Goal: Transaction & Acquisition: Download file/media

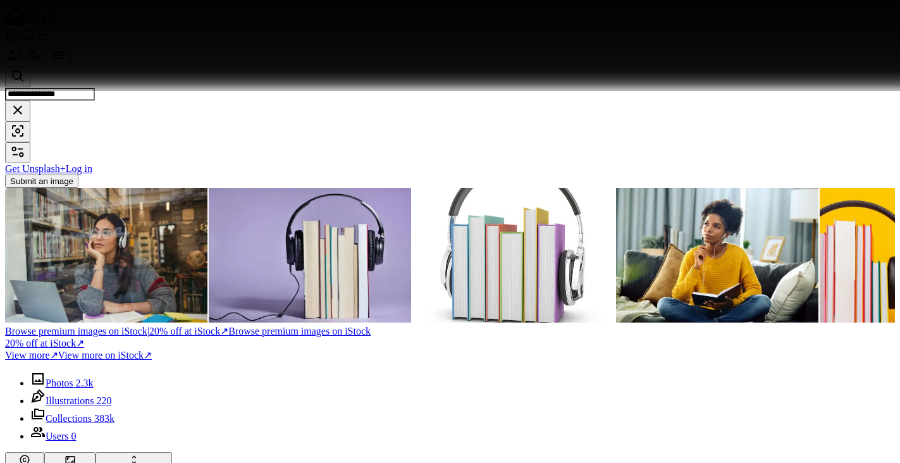
scroll to position [11951, 0]
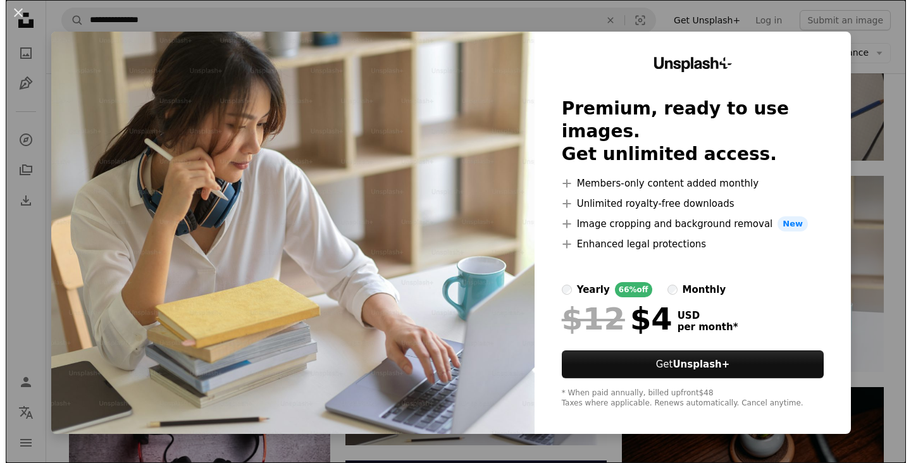
scroll to position [12457, 0]
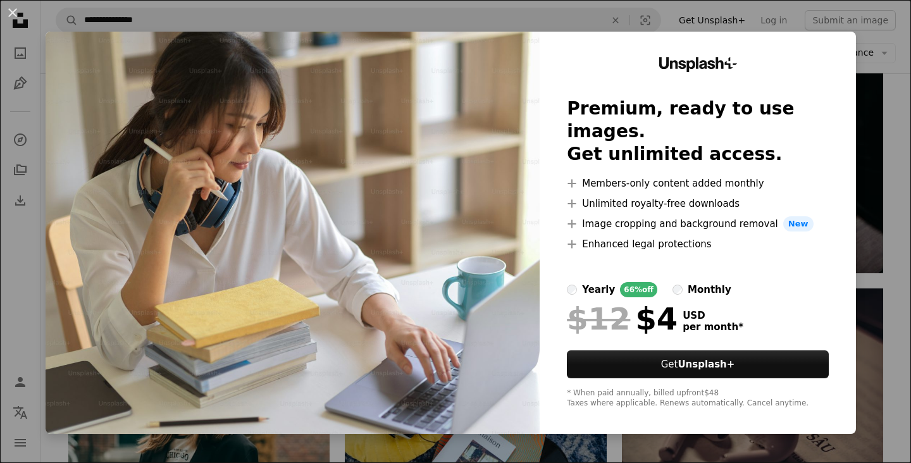
click at [892, 93] on div "An X shape Unsplash+ Premium, ready to use images. Get unlimited access. A plus…" at bounding box center [455, 231] width 911 height 463
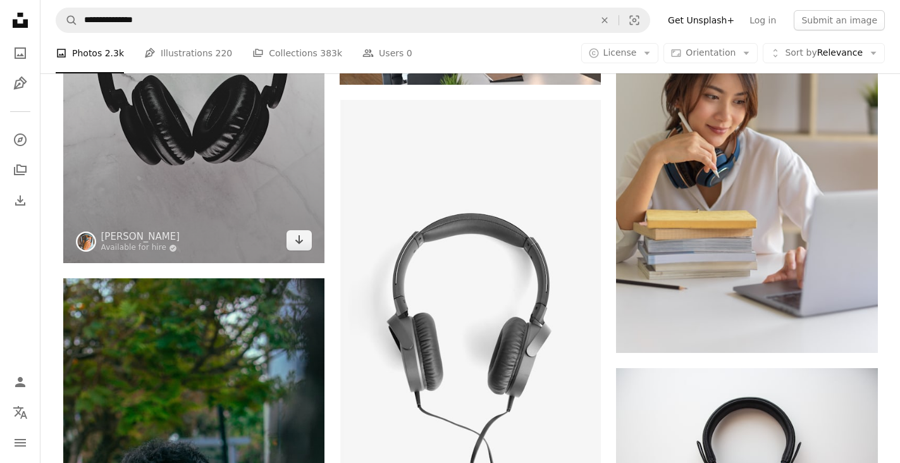
scroll to position [13406, 0]
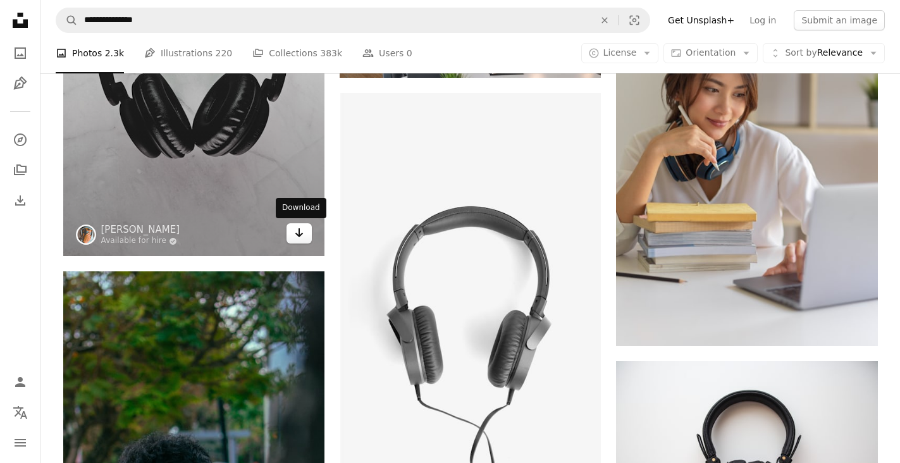
click at [295, 231] on icon "Arrow pointing down" at bounding box center [299, 232] width 10 height 15
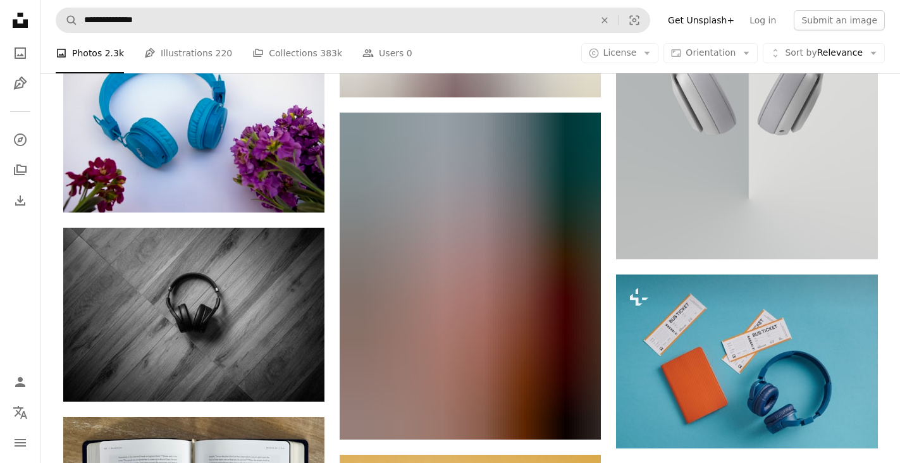
scroll to position [49134, 0]
